Goal: Task Accomplishment & Management: Use online tool/utility

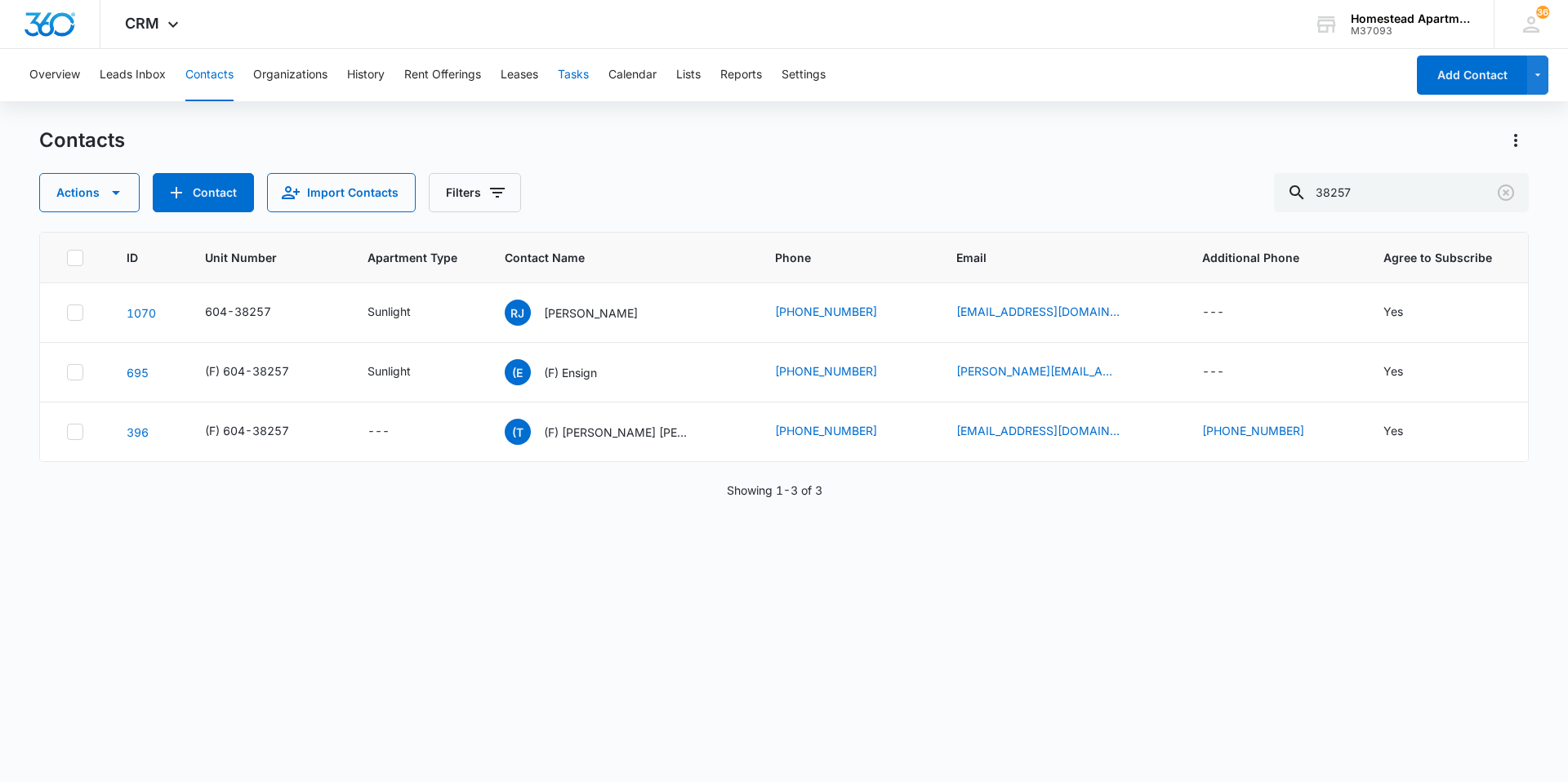
click at [570, 74] on button "Tasks" at bounding box center [572, 75] width 31 height 52
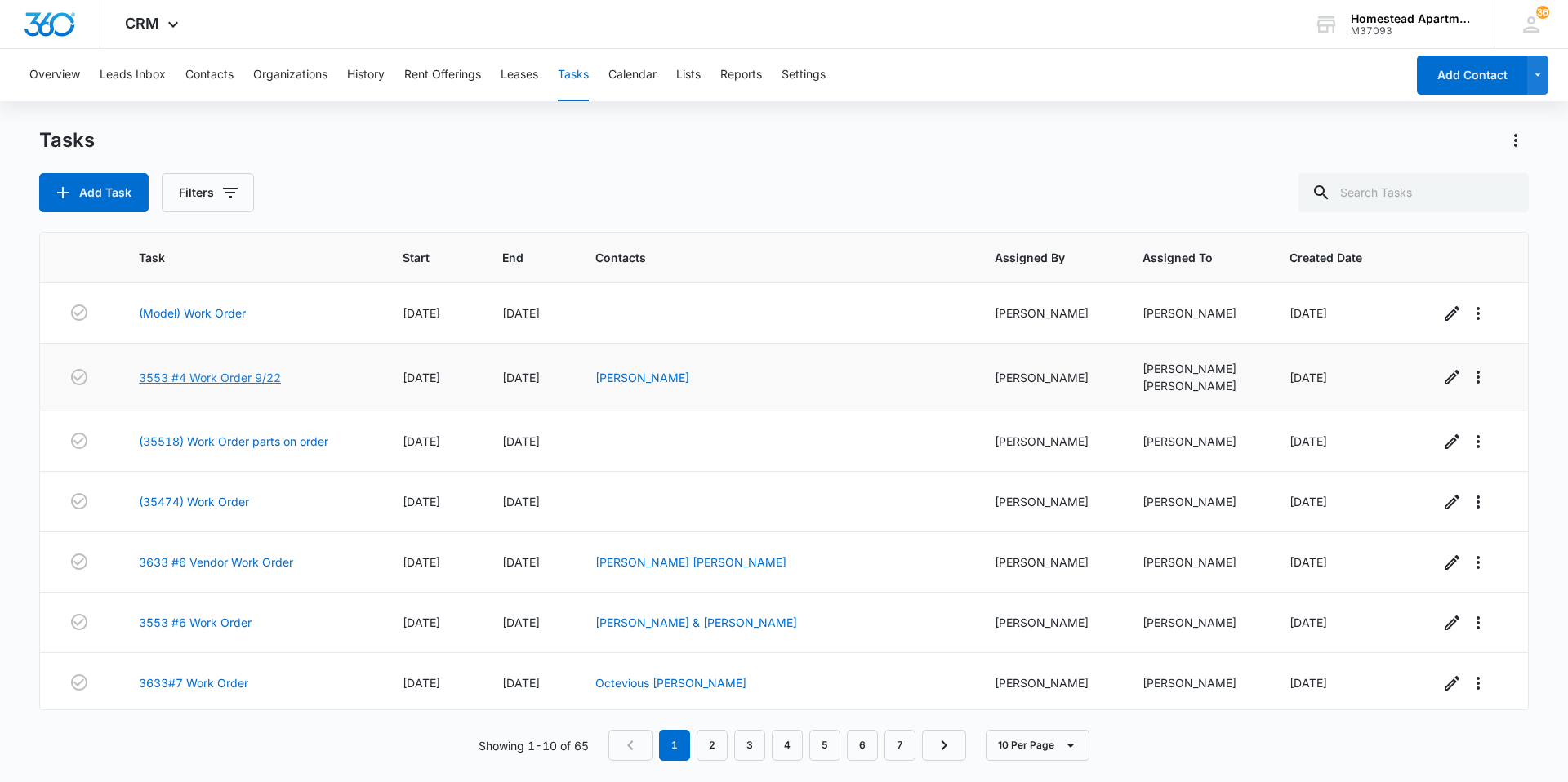
click at [175, 375] on link "3553 #4 Work Order 9/22" at bounding box center [210, 378] width 142 height 17
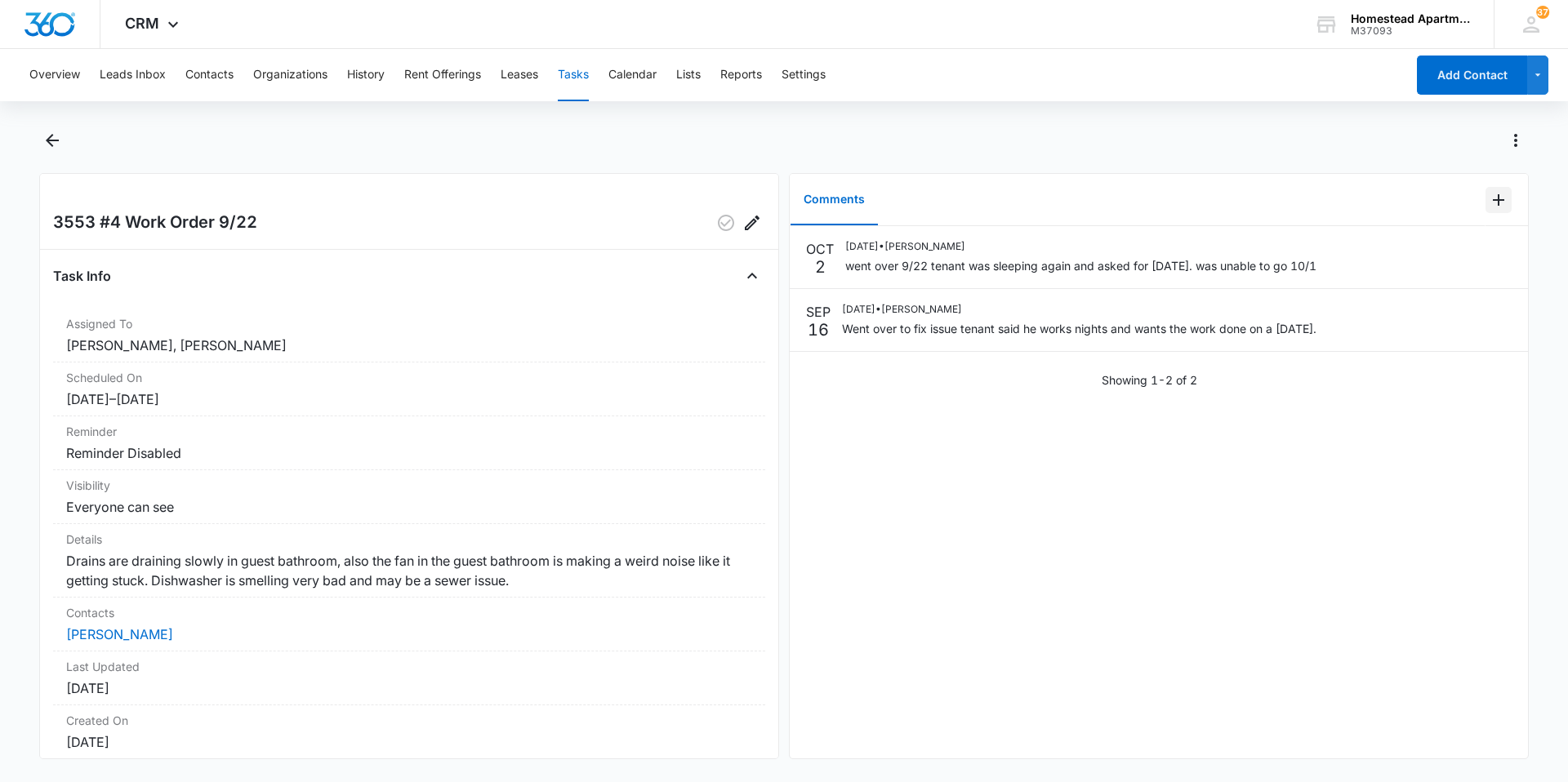
click at [1492, 201] on icon "Add Comment" at bounding box center [1498, 199] width 19 height 19
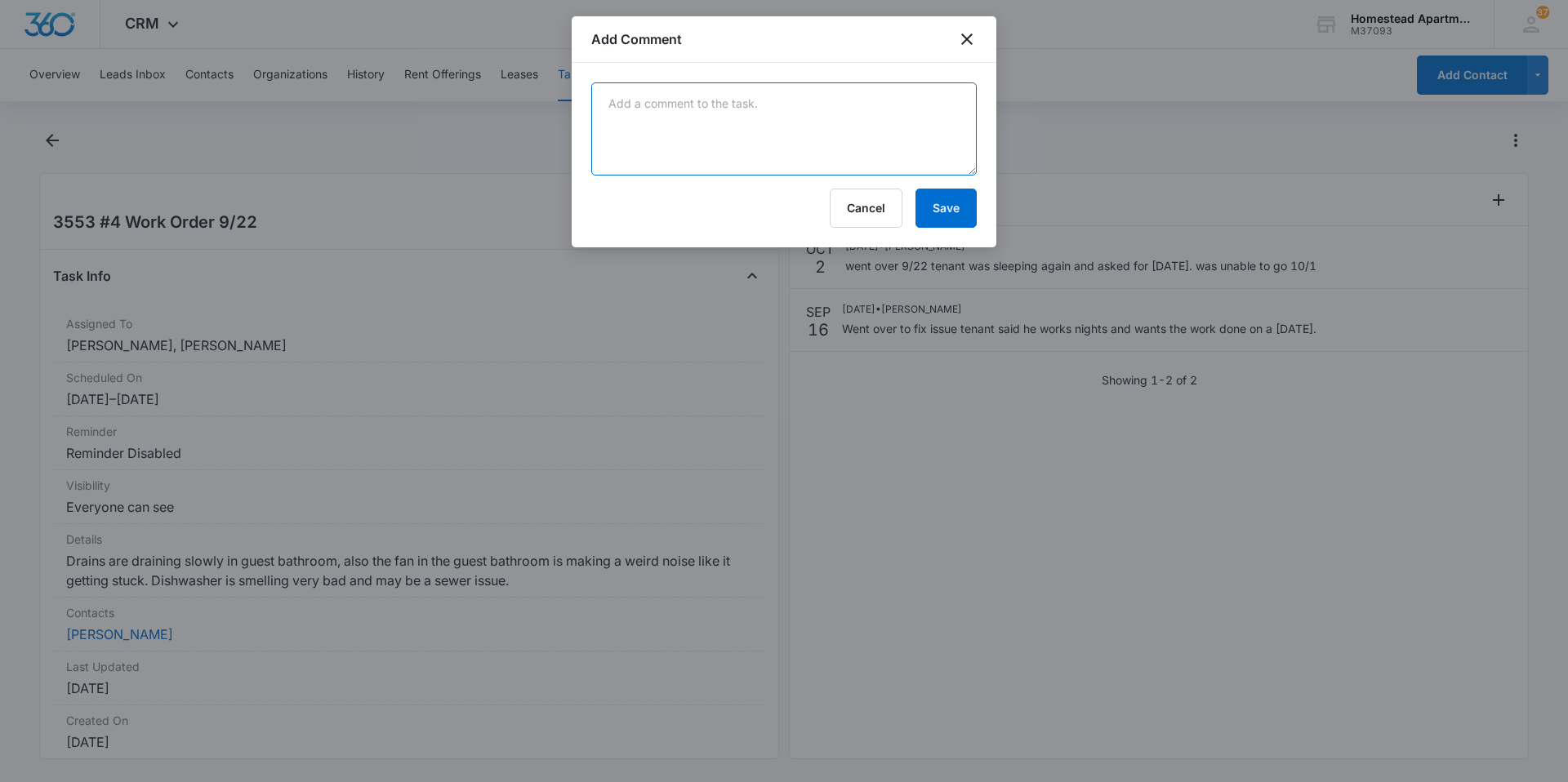
click at [606, 107] on textarea at bounding box center [784, 129] width 386 height 93
type textarea "Ordered new dishwasher-"
click at [956, 210] on button "Save" at bounding box center [946, 208] width 61 height 39
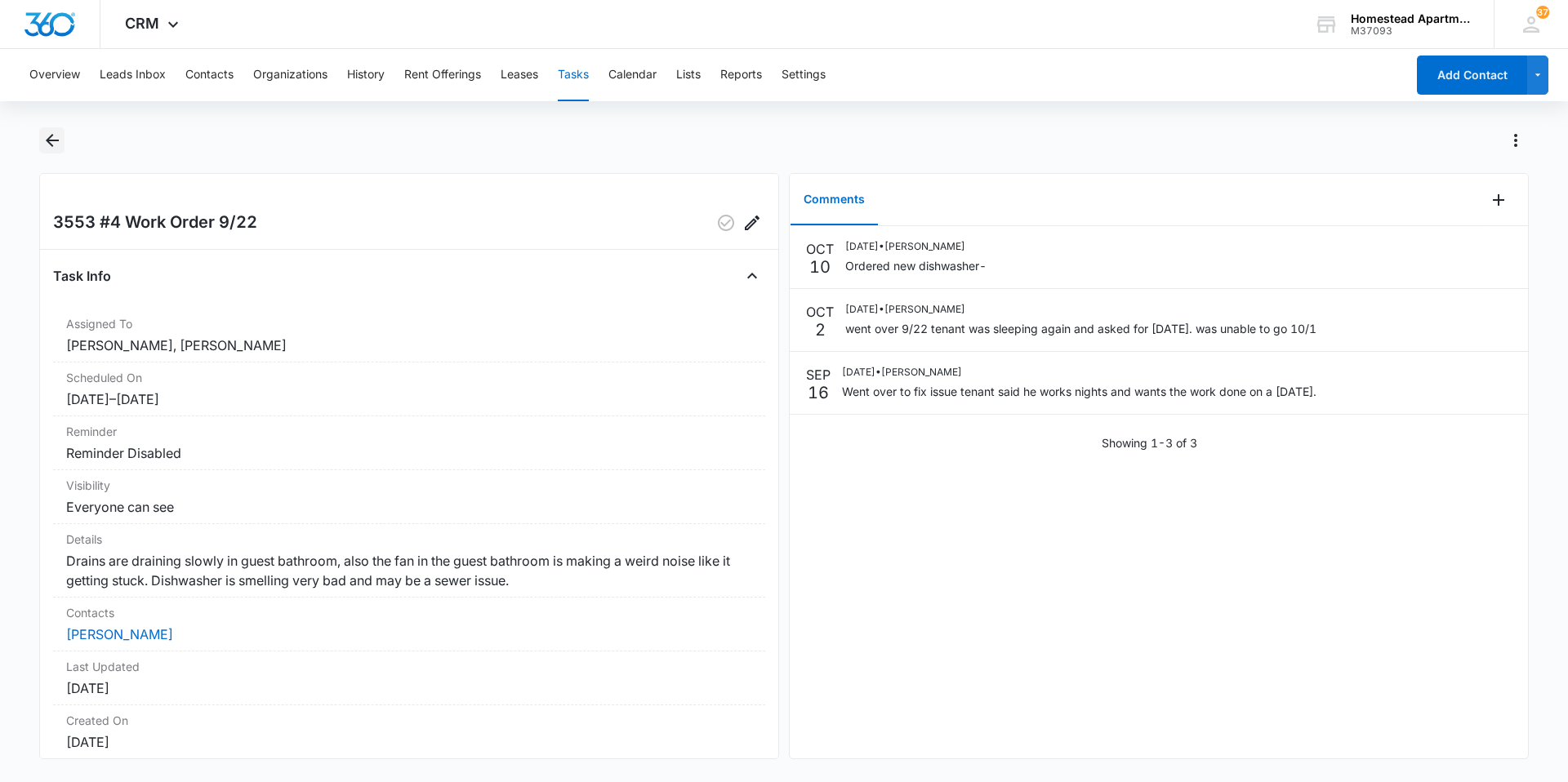
click at [62, 137] on button "Back" at bounding box center [52, 141] width 25 height 26
